Goal: Task Accomplishment & Management: Manage account settings

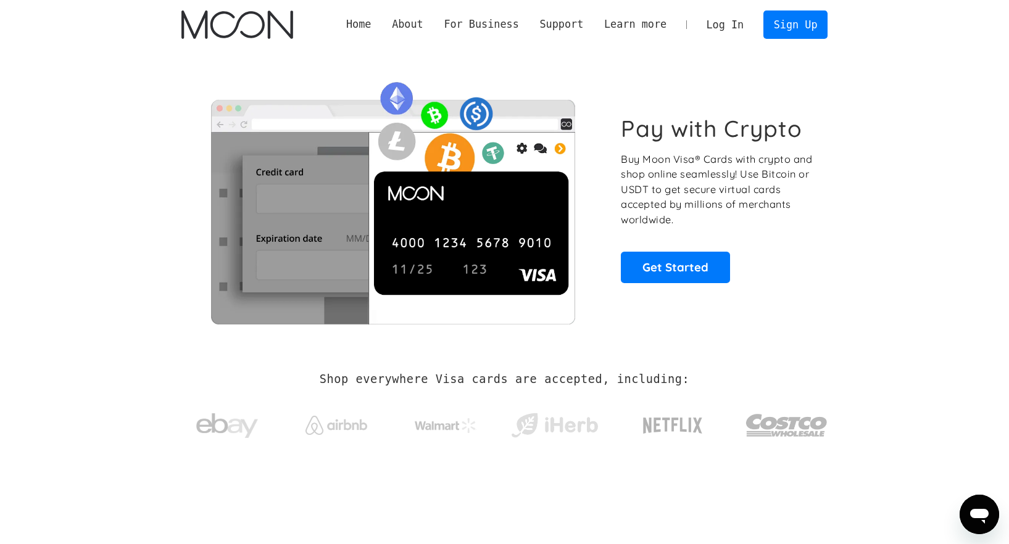
click at [720, 28] on link "Log In" at bounding box center [725, 24] width 58 height 27
